Goal: Find specific page/section: Find specific page/section

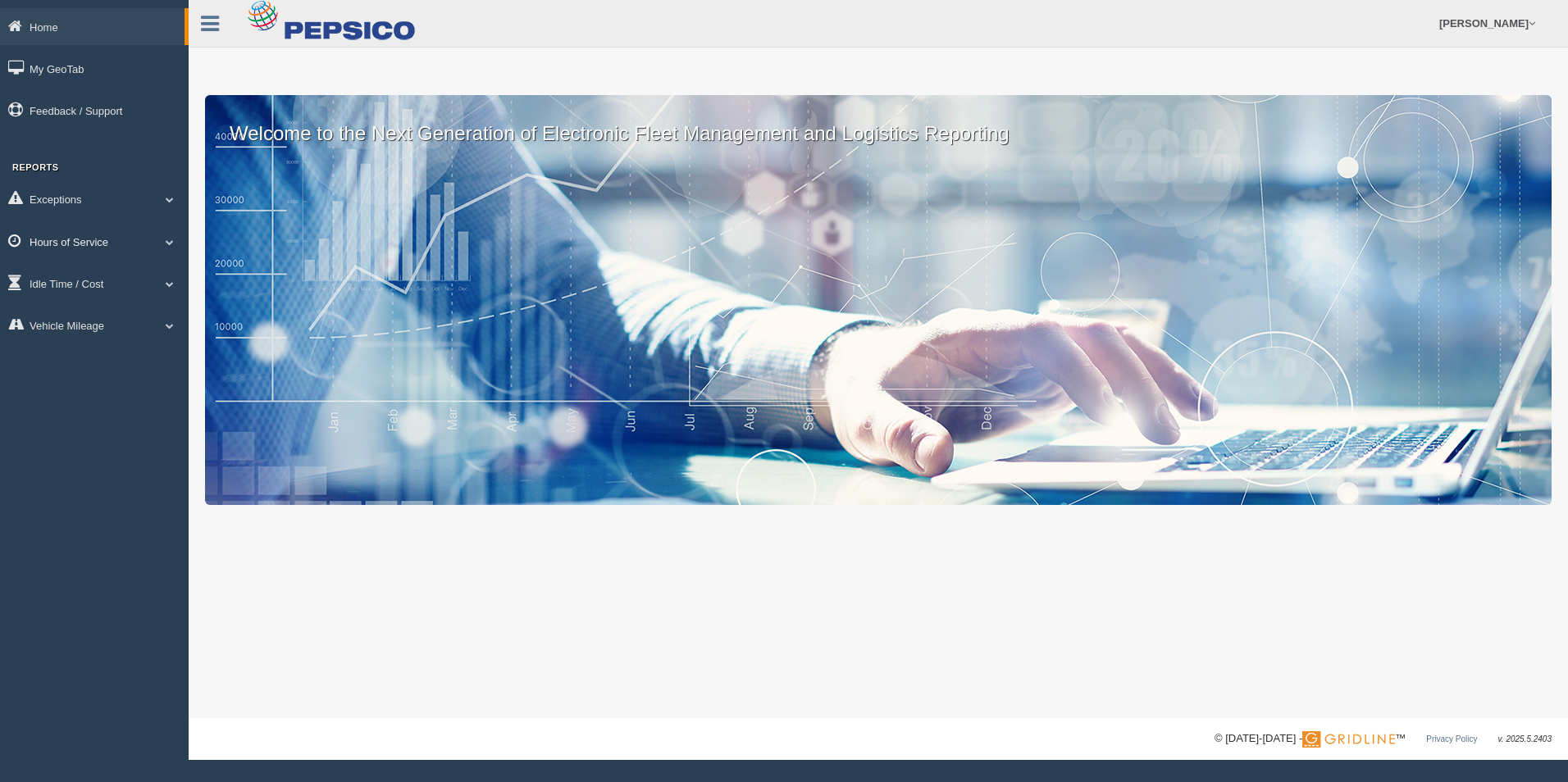
click at [169, 245] on span at bounding box center [170, 242] width 22 height 8
click at [137, 280] on link "HOS Explanation Reports" at bounding box center [107, 280] width 155 height 29
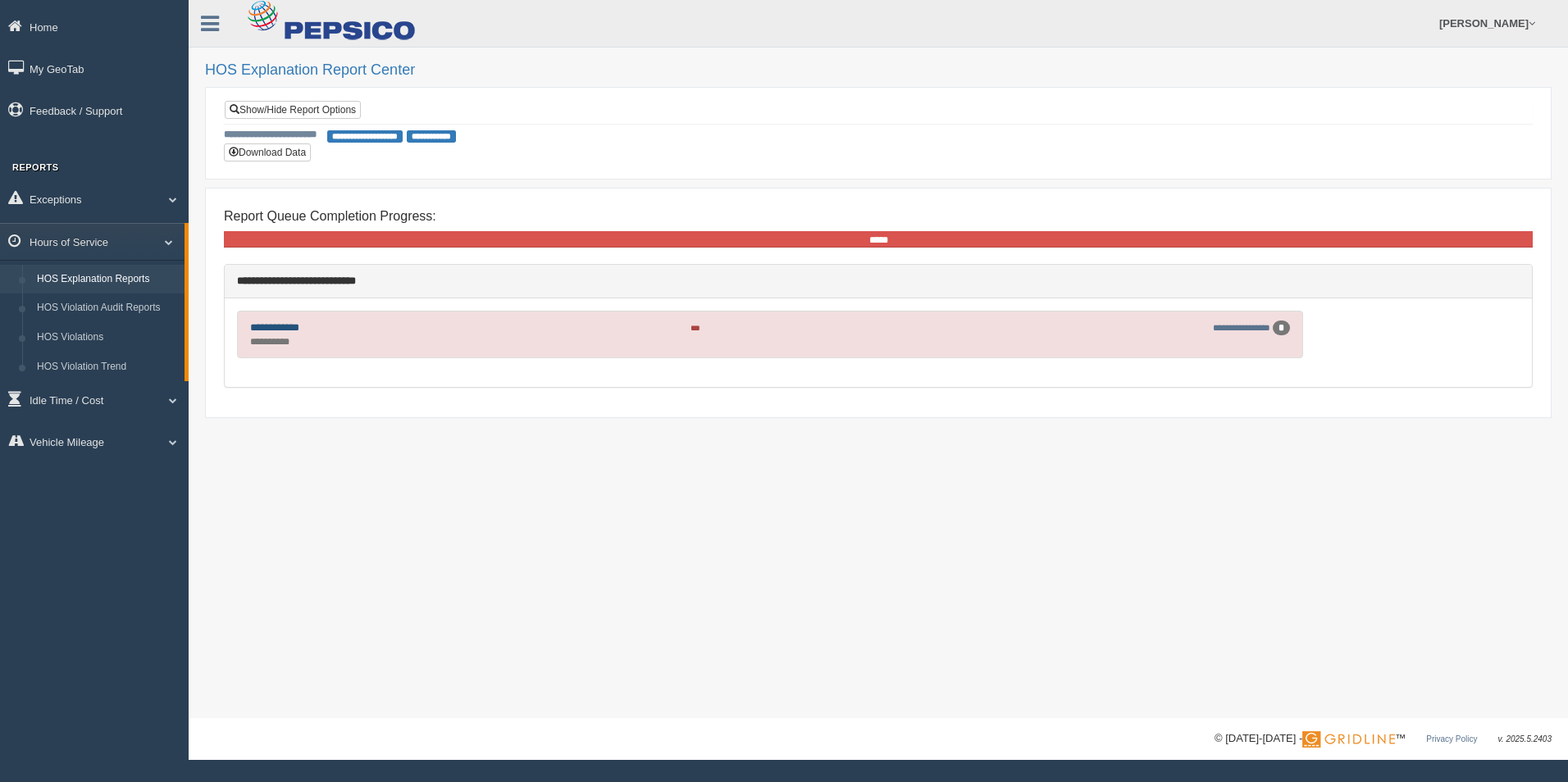
click at [279, 328] on link "**********" at bounding box center [275, 327] width 49 height 11
